Goal: Information Seeking & Learning: Learn about a topic

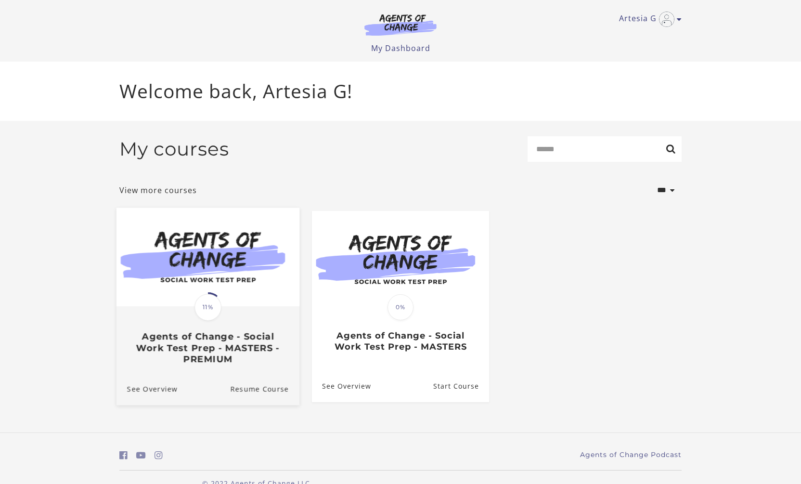
click at [211, 289] on img at bounding box center [207, 256] width 183 height 99
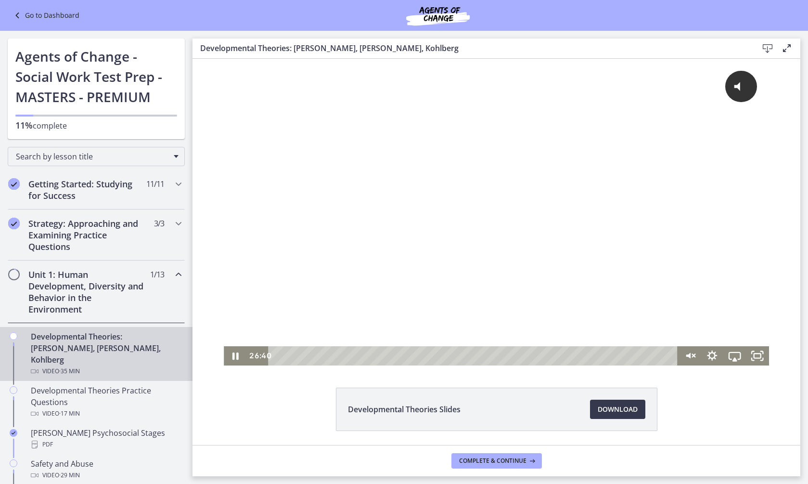
click at [473, 365] on html "Click for sound @keyframes VOLUME_SMALL_WAVE_FLASH { 0% { opacity: 0; } 33% { o…" at bounding box center [497, 212] width 608 height 307
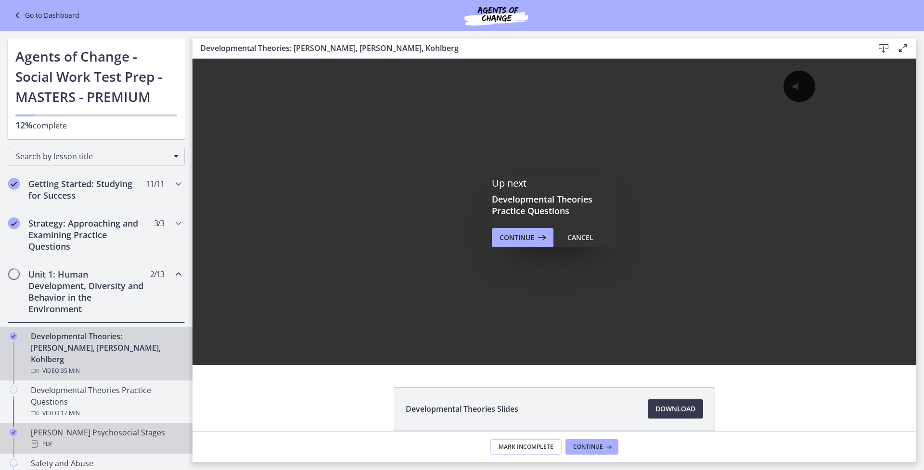
click at [122, 427] on div "Erikson's Psychosocial Stages PDF" at bounding box center [106, 438] width 150 height 23
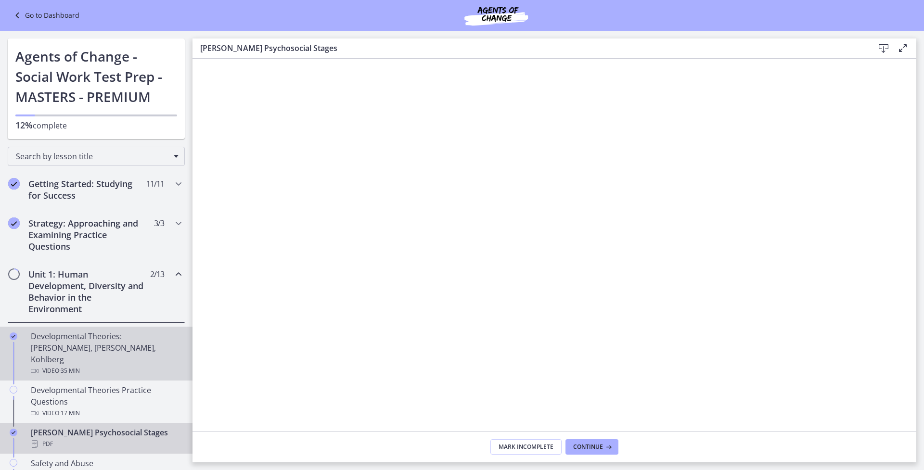
click at [131, 344] on div "Developmental Theories: Erikson, Piaget, Kohlberg Video · 35 min" at bounding box center [106, 354] width 150 height 46
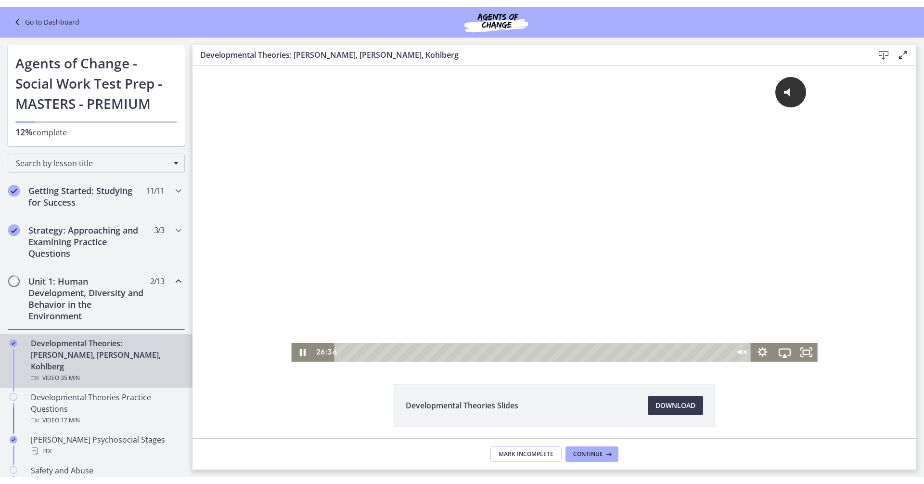
scroll to position [35, 0]
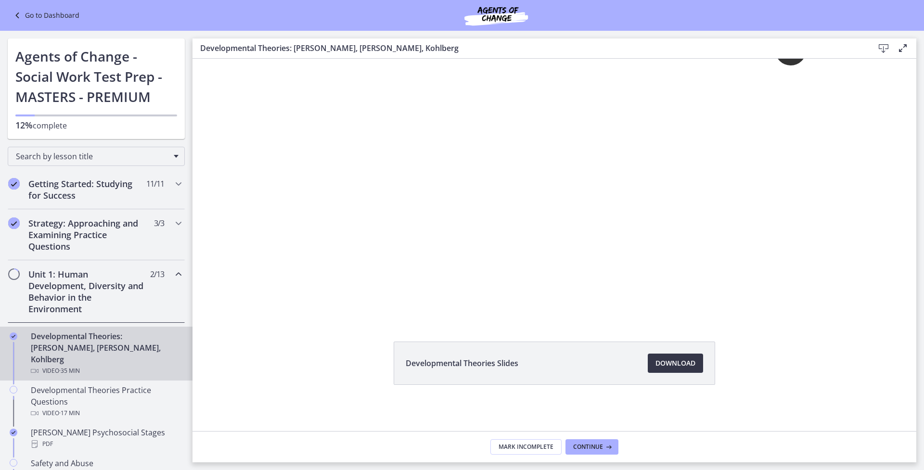
click at [691, 363] on span "Download Opens in a new window" at bounding box center [676, 364] width 40 height 12
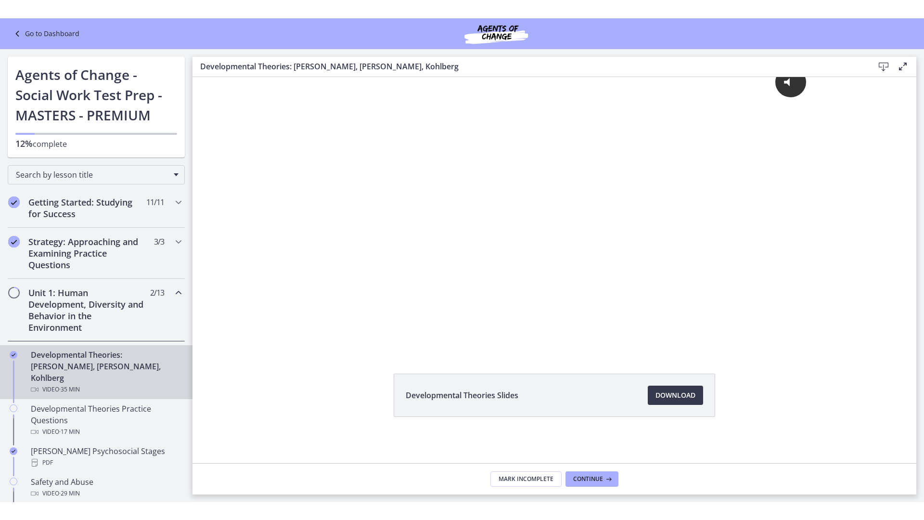
scroll to position [22, 0]
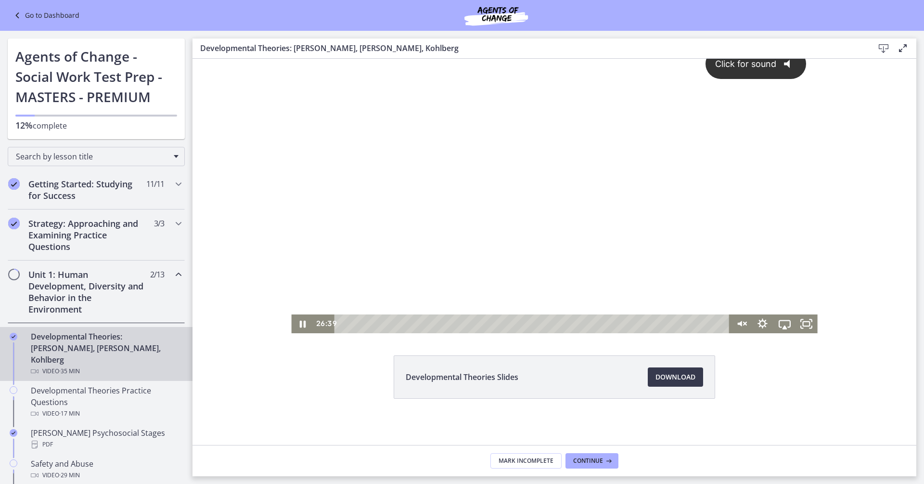
click at [406, 311] on div "Click for sound @keyframes VOLUME_SMALL_WAVE_FLASH { 0% { opacity: 0; } 33% { o…" at bounding box center [554, 175] width 526 height 277
drag, startPoint x: 630, startPoint y: 312, endPoint x: 568, endPoint y: 313, distance: 62.1
click at [608, 313] on div at bounding box center [554, 185] width 526 height 296
click at [568, 313] on div at bounding box center [554, 185] width 526 height 296
click at [632, 306] on div at bounding box center [554, 185] width 526 height 296
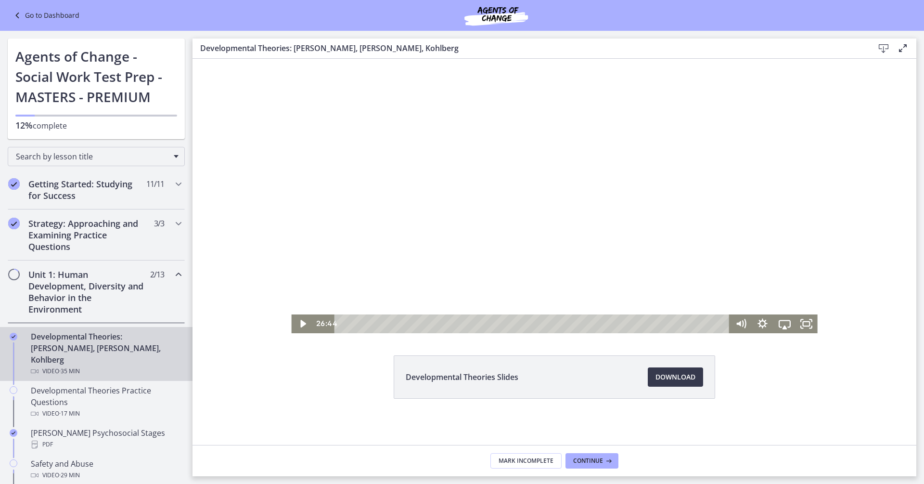
click at [459, 316] on div "Click for sound @keyframes VOLUME_SMALL_WAVE_FLASH { 0% { opacity: 0; } 33% { o…" at bounding box center [554, 185] width 526 height 296
click at [306, 315] on icon "Play Video" at bounding box center [303, 323] width 22 height 19
click at [796, 311] on div at bounding box center [554, 185] width 526 height 296
click at [800, 314] on icon "Fullscreen" at bounding box center [807, 323] width 22 height 19
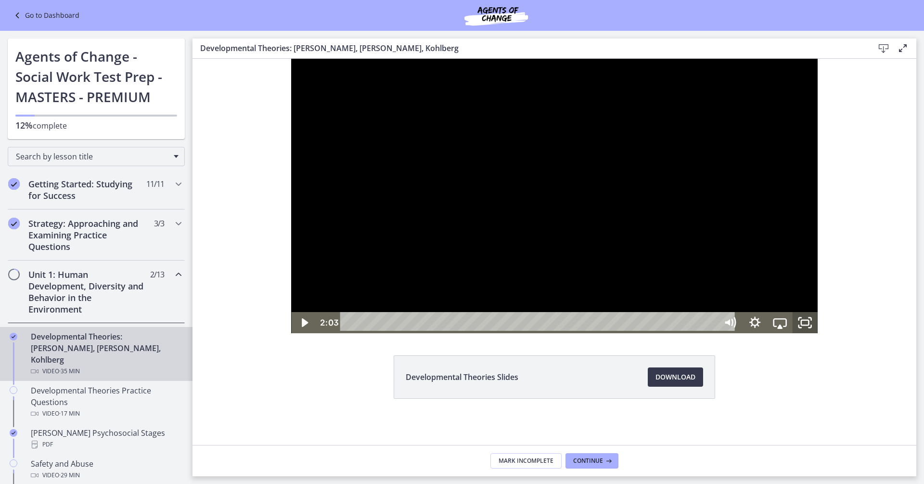
scroll to position [0, 0]
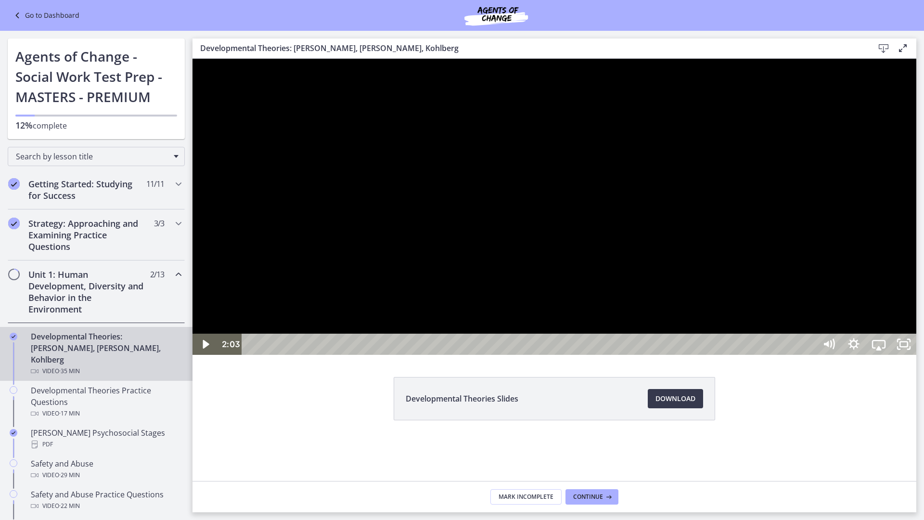
click at [808, 355] on div at bounding box center [555, 207] width 724 height 296
click at [808, 357] on icon "Mute" at bounding box center [829, 345] width 30 height 26
click at [808, 355] on icon "Unmute" at bounding box center [828, 344] width 25 height 21
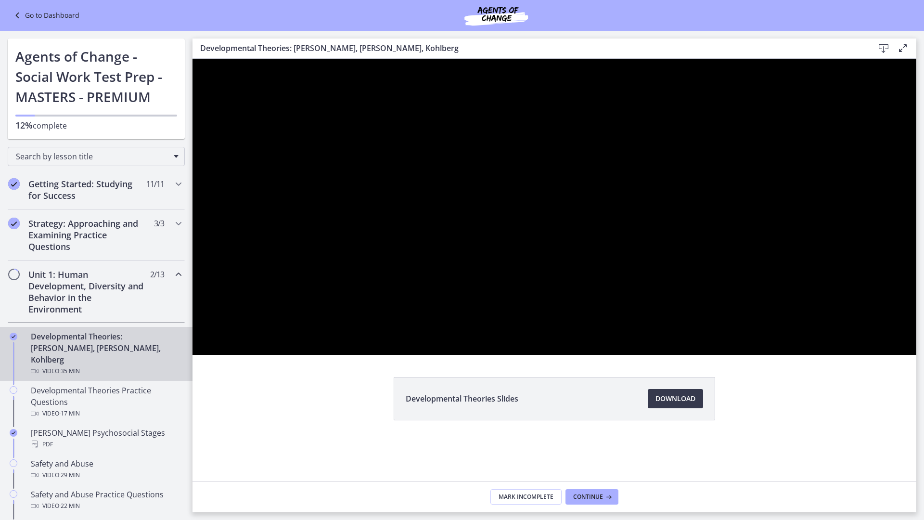
click at [808, 355] on button "Mute" at bounding box center [828, 344] width 25 height 21
